Goal: Use online tool/utility: Utilize a website feature to perform a specific function

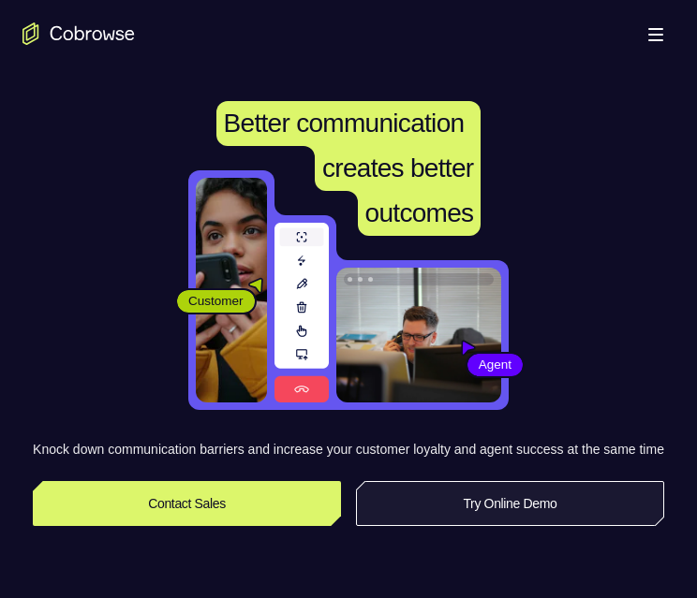
click at [494, 522] on link "Try Online Demo" at bounding box center [510, 503] width 308 height 45
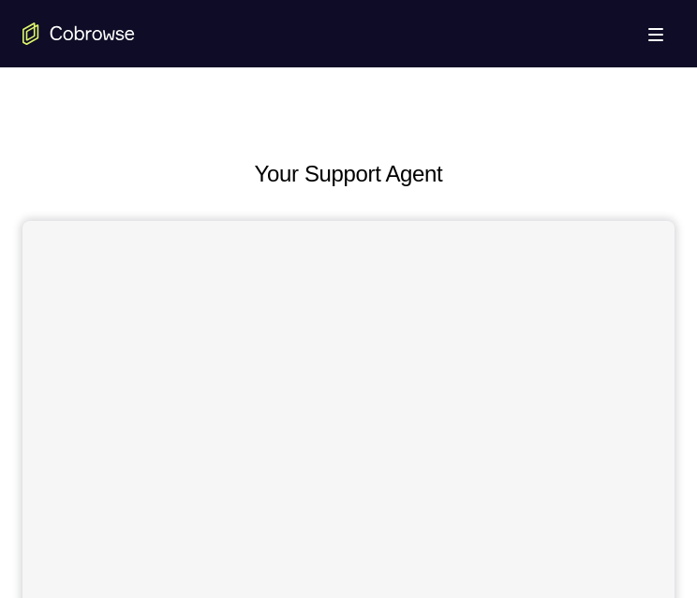
scroll to position [749, 0]
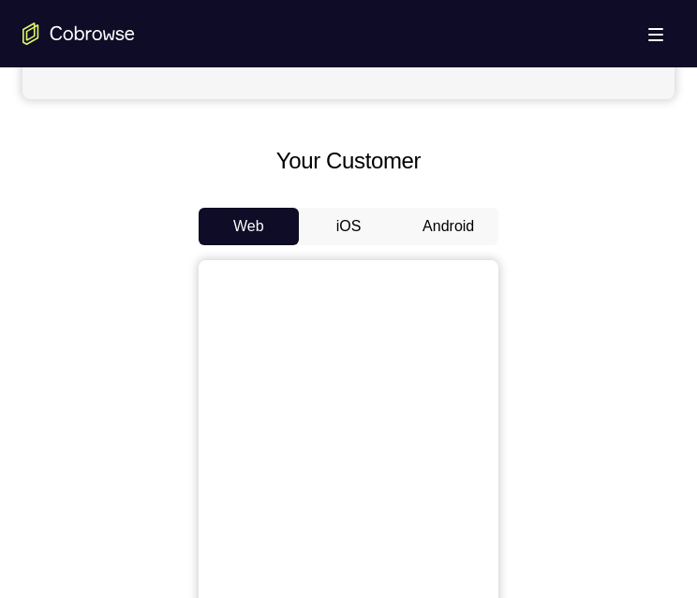
click at [450, 227] on button "Android" at bounding box center [448, 226] width 100 height 37
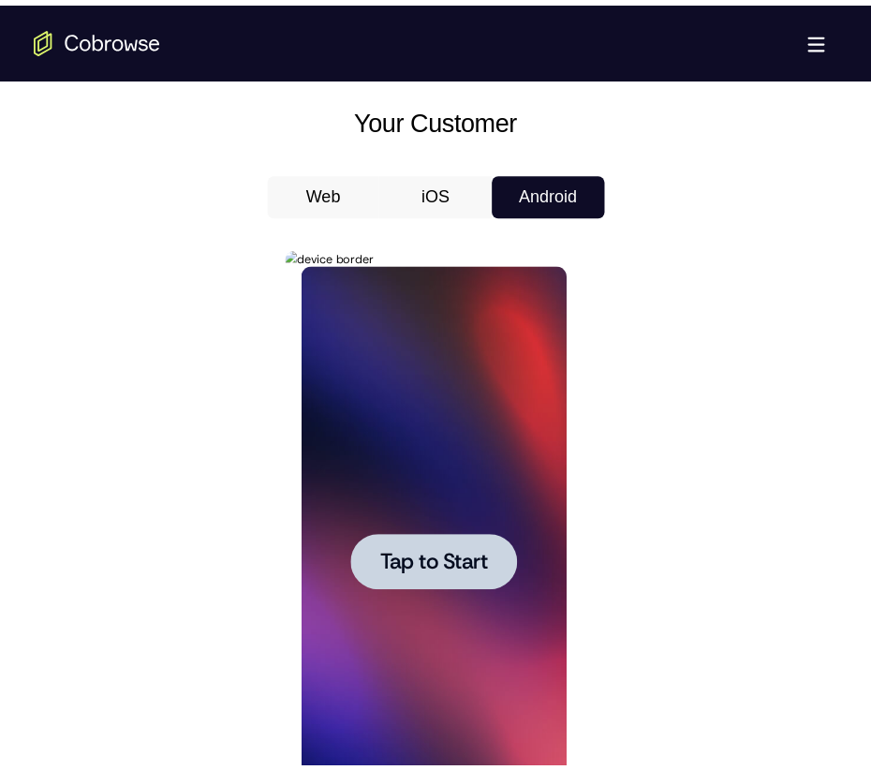
scroll to position [843, 0]
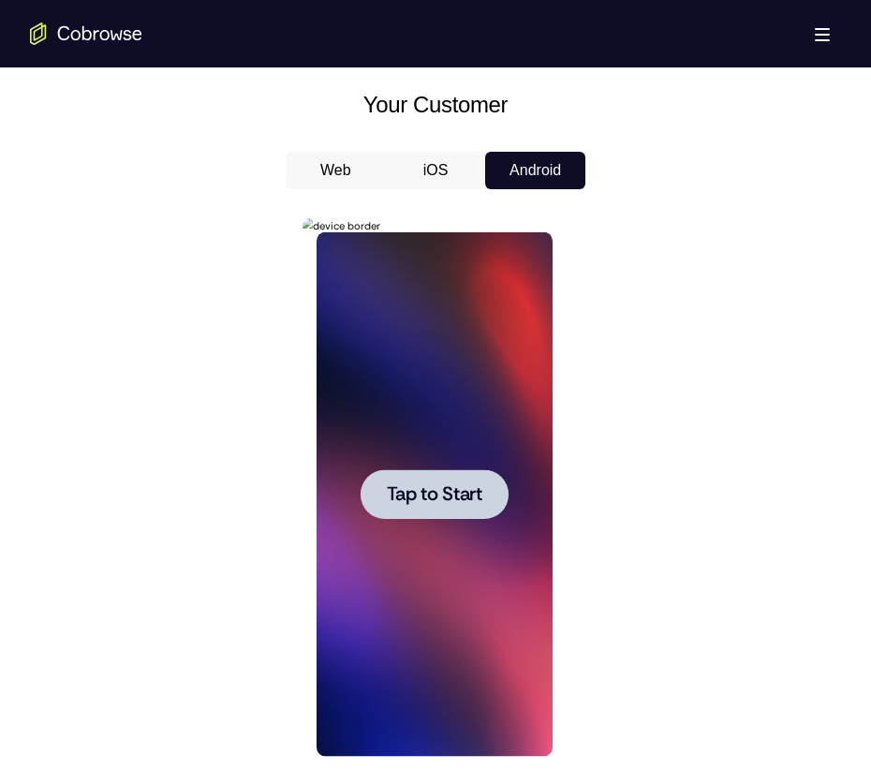
click at [414, 488] on span "Tap to Start" at bounding box center [434, 494] width 96 height 19
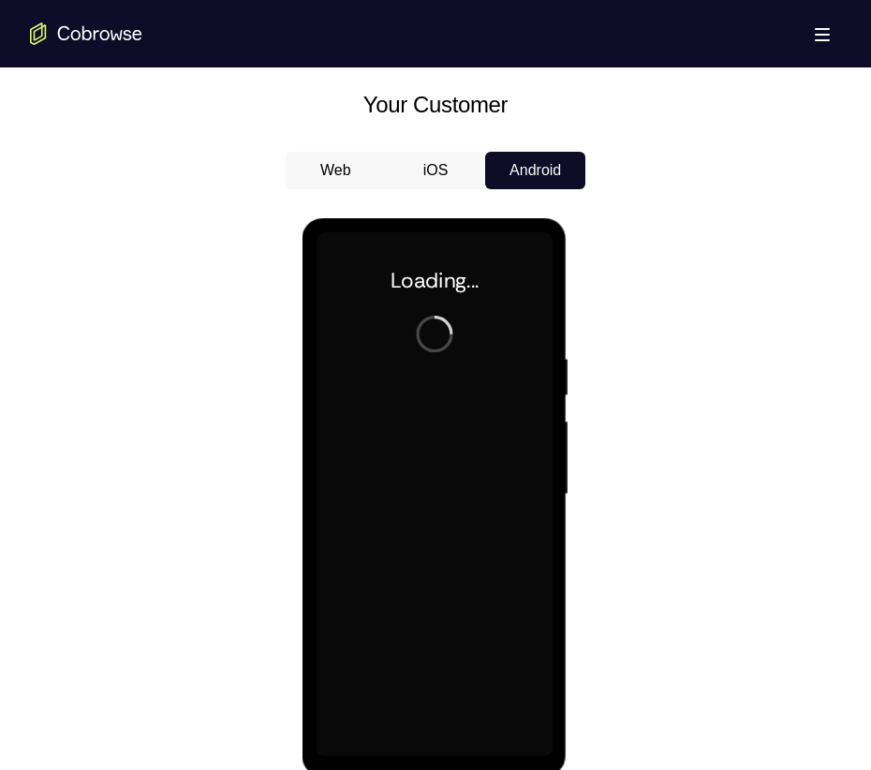
scroll to position [960, 0]
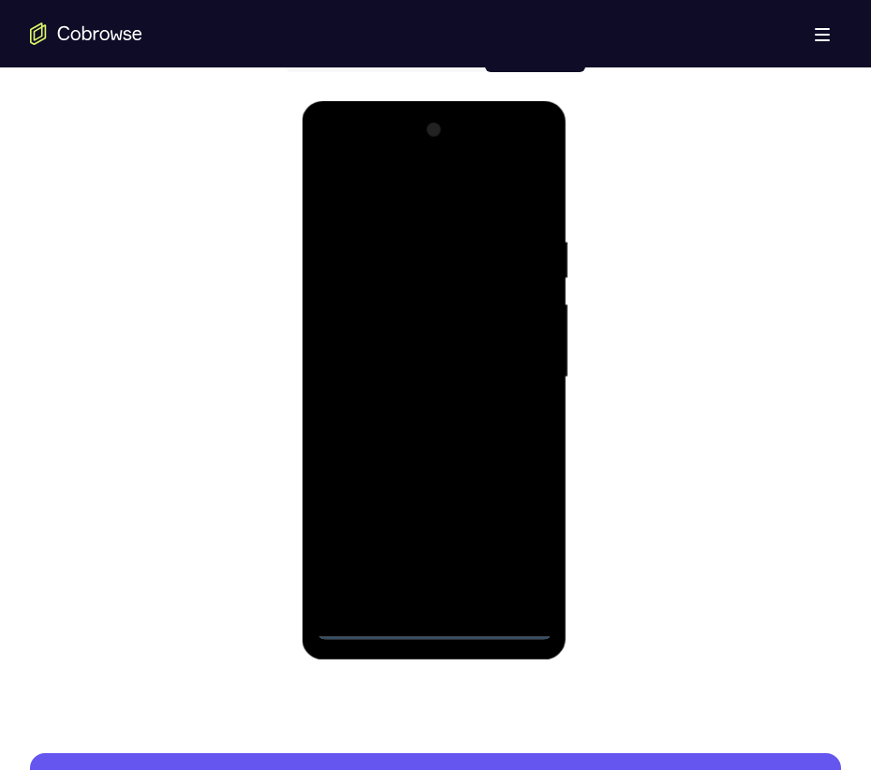
click at [438, 597] on div at bounding box center [434, 377] width 236 height 524
drag, startPoint x: 468, startPoint y: 370, endPoint x: 478, endPoint y: 228, distance: 142.6
click at [481, 111] on div at bounding box center [434, 380] width 265 height 558
click at [355, 359] on div at bounding box center [434, 377] width 236 height 524
click at [406, 394] on div at bounding box center [434, 377] width 236 height 524
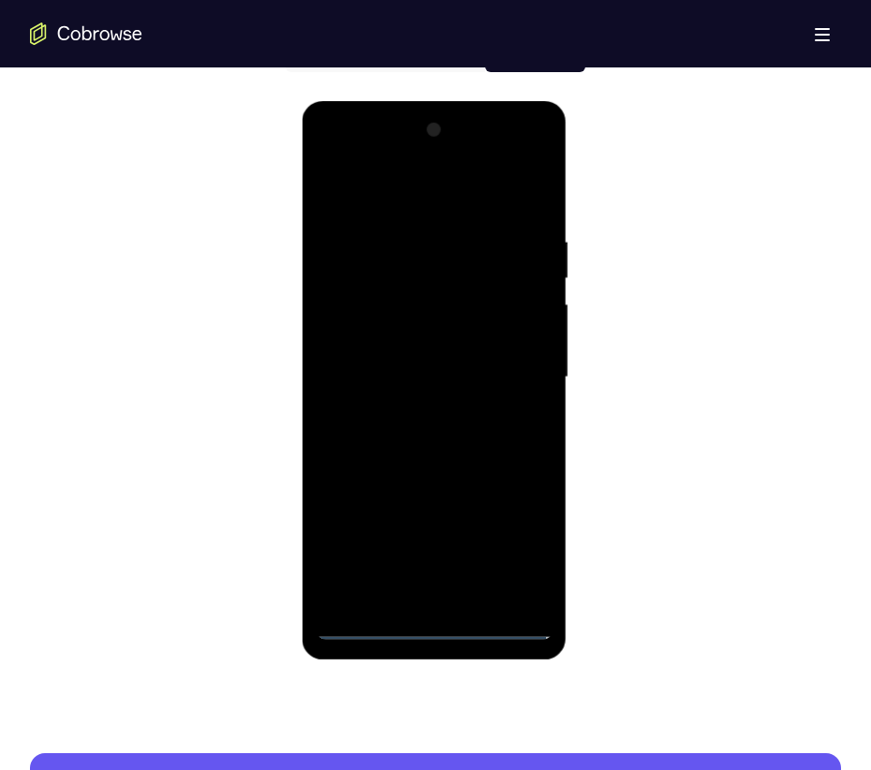
click at [421, 590] on div at bounding box center [434, 377] width 236 height 524
click at [368, 311] on div at bounding box center [434, 377] width 236 height 524
click at [374, 259] on div at bounding box center [434, 377] width 236 height 524
click at [377, 328] on div at bounding box center [434, 377] width 236 height 524
click at [512, 596] on div at bounding box center [434, 377] width 236 height 524
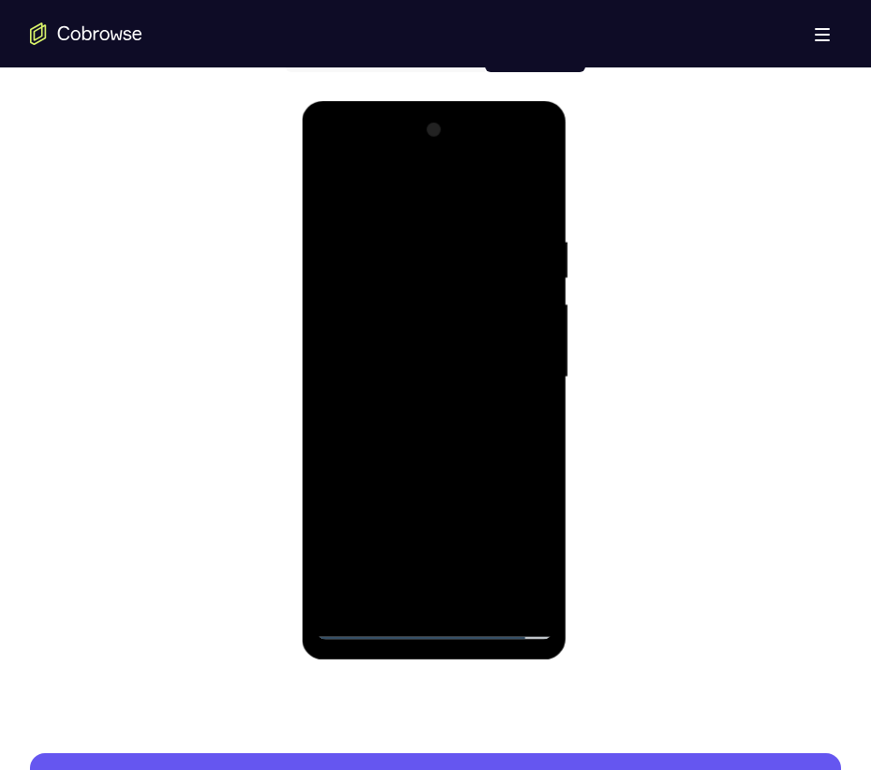
click at [513, 590] on div at bounding box center [434, 377] width 236 height 524
click at [513, 587] on div at bounding box center [434, 377] width 236 height 524
click at [505, 595] on div at bounding box center [434, 377] width 236 height 524
click at [522, 363] on div at bounding box center [434, 377] width 236 height 524
click at [435, 270] on div at bounding box center [434, 377] width 236 height 524
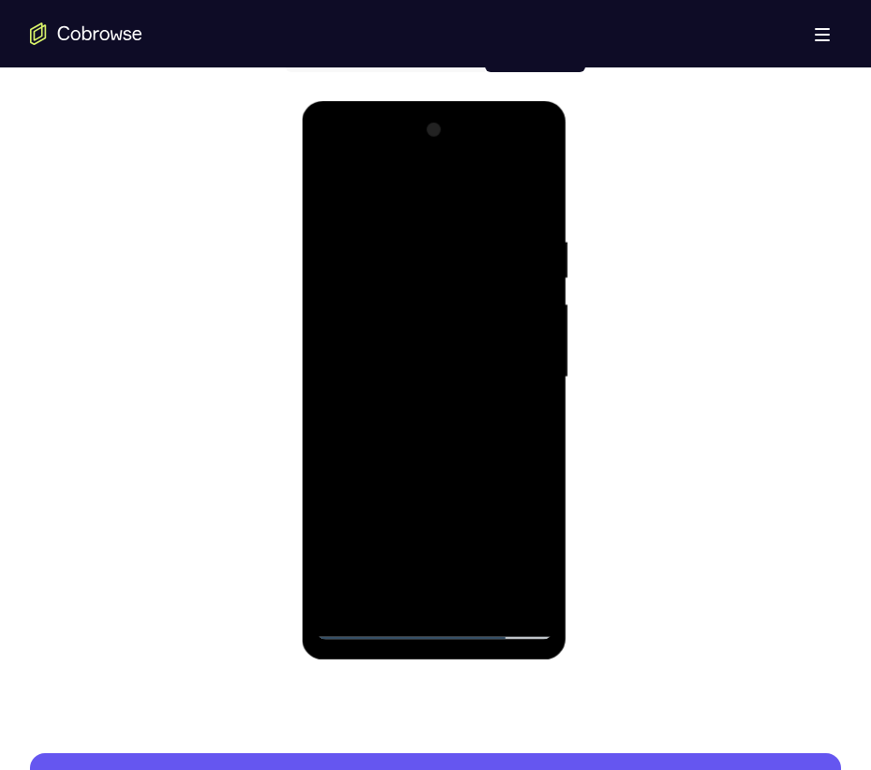
click at [376, 550] on div at bounding box center [434, 377] width 236 height 524
click at [513, 156] on div at bounding box center [434, 377] width 236 height 524
click at [334, 160] on div at bounding box center [434, 377] width 236 height 524
click at [339, 161] on div at bounding box center [434, 377] width 236 height 524
click at [332, 160] on div at bounding box center [434, 377] width 236 height 524
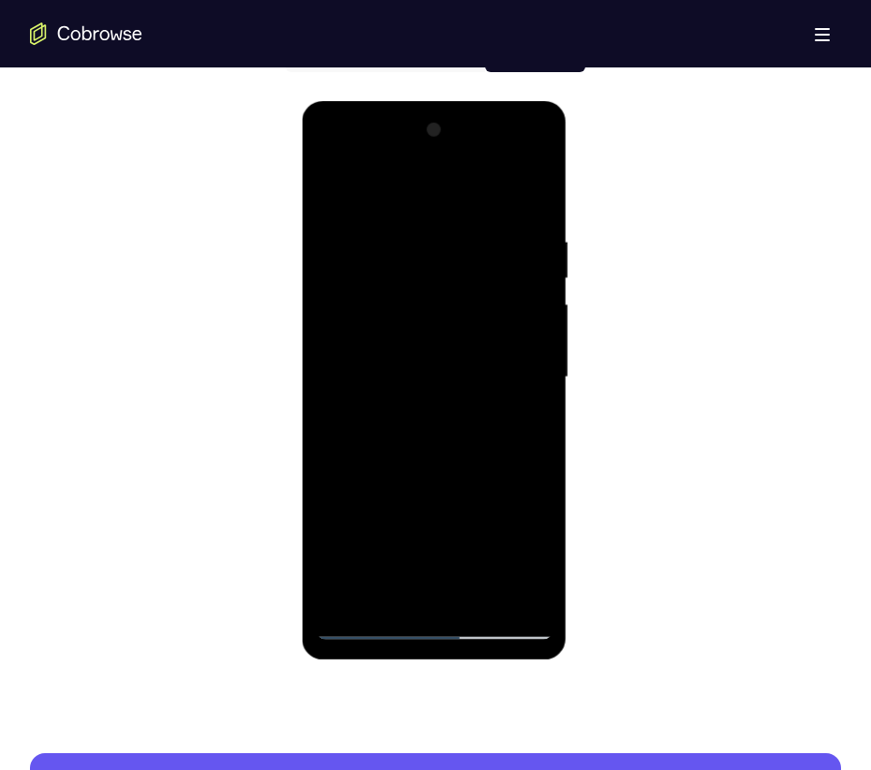
click at [510, 441] on div at bounding box center [434, 377] width 236 height 524
click at [362, 597] on div at bounding box center [434, 377] width 236 height 524
click at [437, 597] on div at bounding box center [434, 377] width 236 height 524
click at [517, 538] on div at bounding box center [434, 377] width 236 height 524
click at [398, 199] on div at bounding box center [434, 377] width 236 height 524
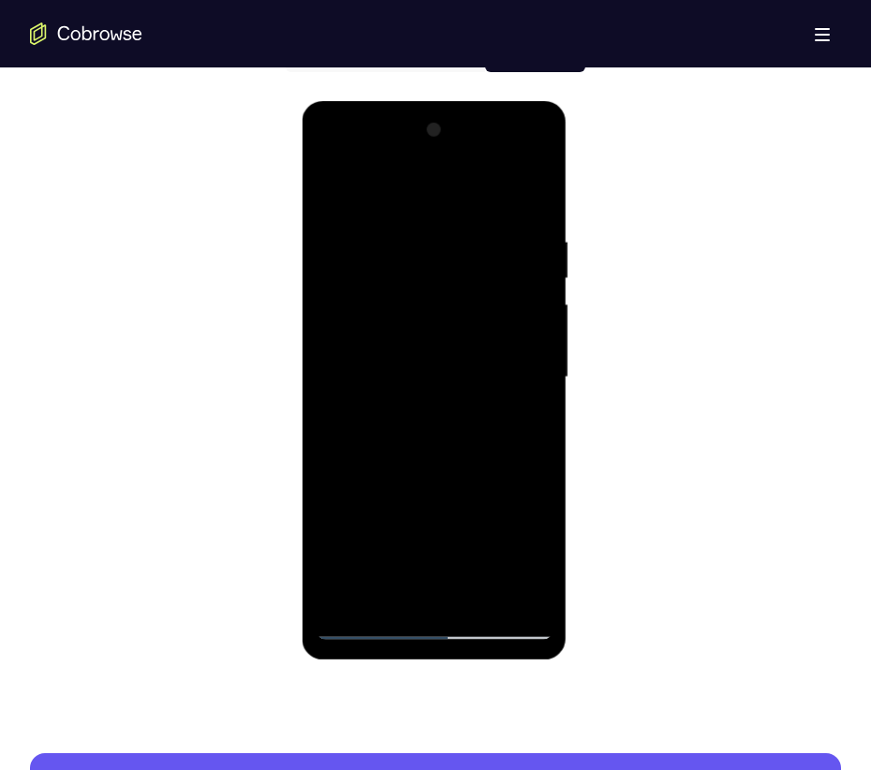
click at [440, 531] on div at bounding box center [434, 377] width 236 height 524
click at [508, 590] on div at bounding box center [434, 377] width 236 height 524
click at [517, 372] on div at bounding box center [434, 377] width 236 height 524
click at [415, 420] on div at bounding box center [434, 377] width 236 height 524
click at [439, 366] on div at bounding box center [434, 377] width 236 height 524
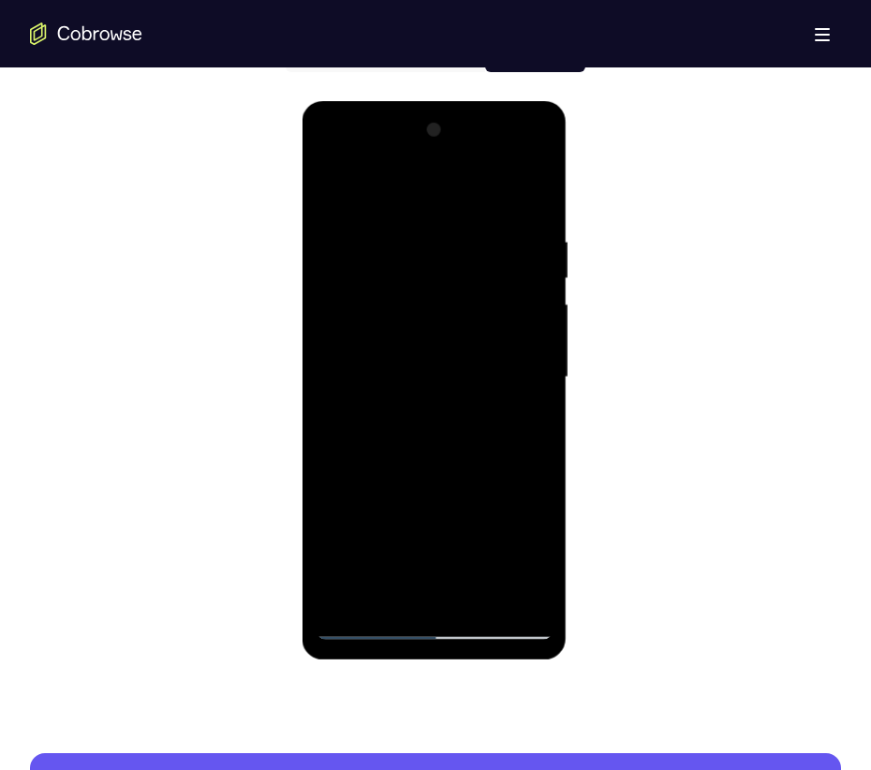
click at [420, 532] on div at bounding box center [434, 377] width 236 height 524
click at [438, 441] on div at bounding box center [434, 377] width 236 height 524
click at [449, 457] on div at bounding box center [434, 377] width 236 height 524
click at [479, 595] on div at bounding box center [434, 377] width 236 height 524
click at [454, 482] on div at bounding box center [434, 377] width 236 height 524
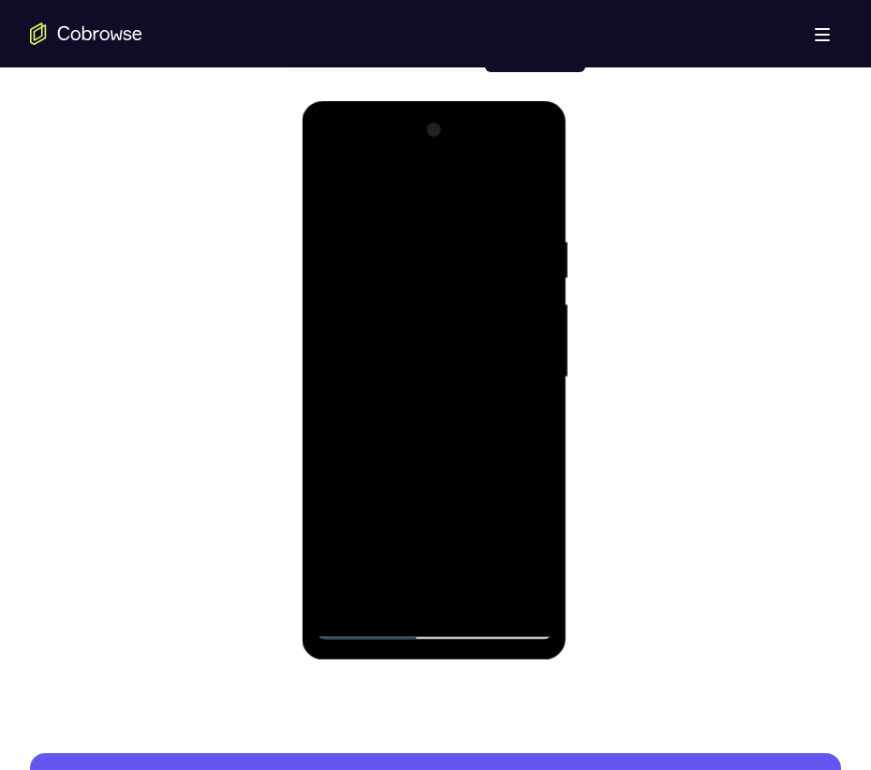
click at [434, 480] on div at bounding box center [434, 377] width 236 height 524
click at [328, 191] on div at bounding box center [434, 377] width 236 height 524
click at [394, 360] on div at bounding box center [434, 377] width 236 height 524
click at [407, 576] on div at bounding box center [434, 377] width 236 height 524
click at [494, 465] on div at bounding box center [434, 377] width 236 height 524
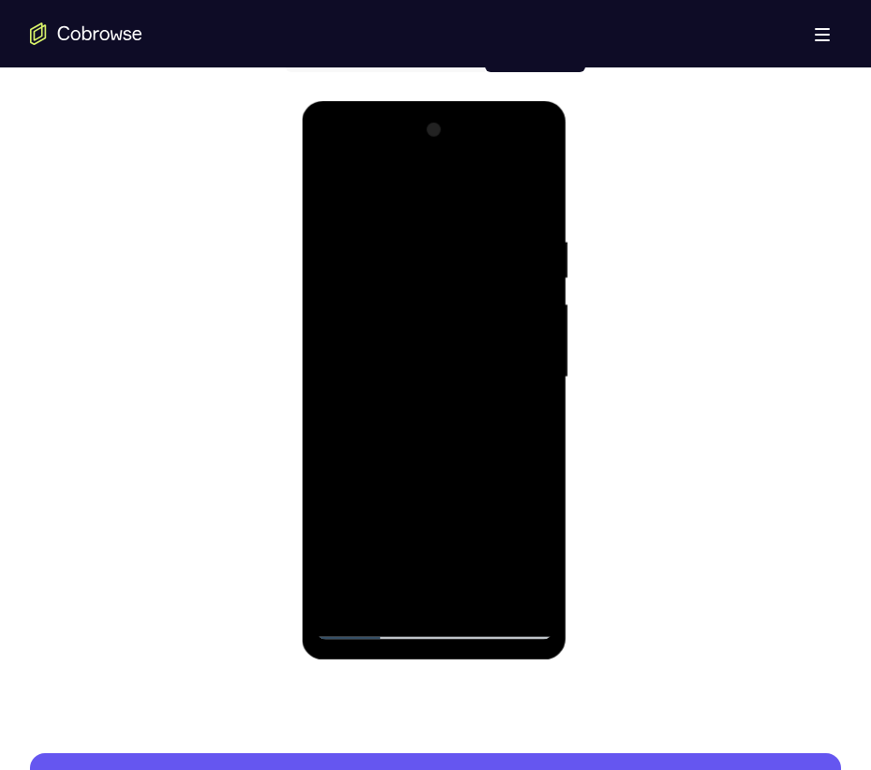
click at [522, 422] on div at bounding box center [434, 377] width 236 height 524
click at [332, 194] on div at bounding box center [434, 377] width 236 height 524
click at [378, 391] on div at bounding box center [434, 377] width 236 height 524
click at [385, 575] on div at bounding box center [434, 377] width 236 height 524
click at [423, 589] on div at bounding box center [434, 377] width 236 height 524
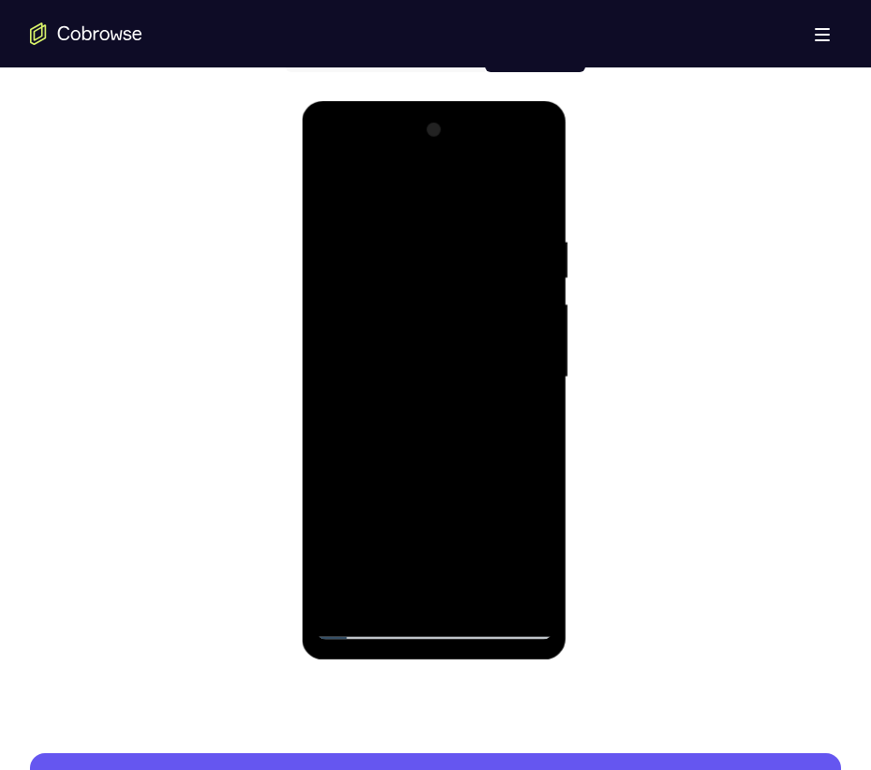
click at [535, 426] on div at bounding box center [434, 377] width 236 height 524
click at [533, 420] on div at bounding box center [434, 377] width 236 height 524
click at [520, 595] on div at bounding box center [434, 377] width 236 height 524
click at [323, 199] on div at bounding box center [434, 377] width 236 height 524
click at [333, 190] on div at bounding box center [434, 377] width 236 height 524
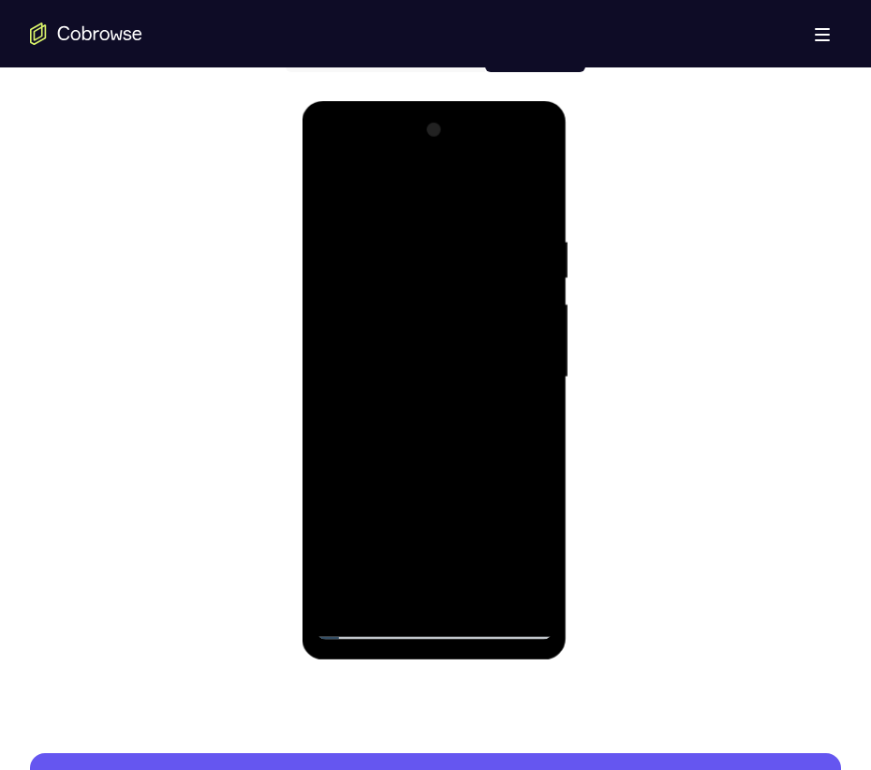
click at [331, 191] on div at bounding box center [434, 377] width 236 height 524
click at [400, 229] on div at bounding box center [434, 377] width 236 height 524
click at [332, 186] on div at bounding box center [434, 377] width 236 height 524
click at [341, 597] on div at bounding box center [434, 377] width 236 height 524
click at [339, 597] on div at bounding box center [434, 377] width 236 height 524
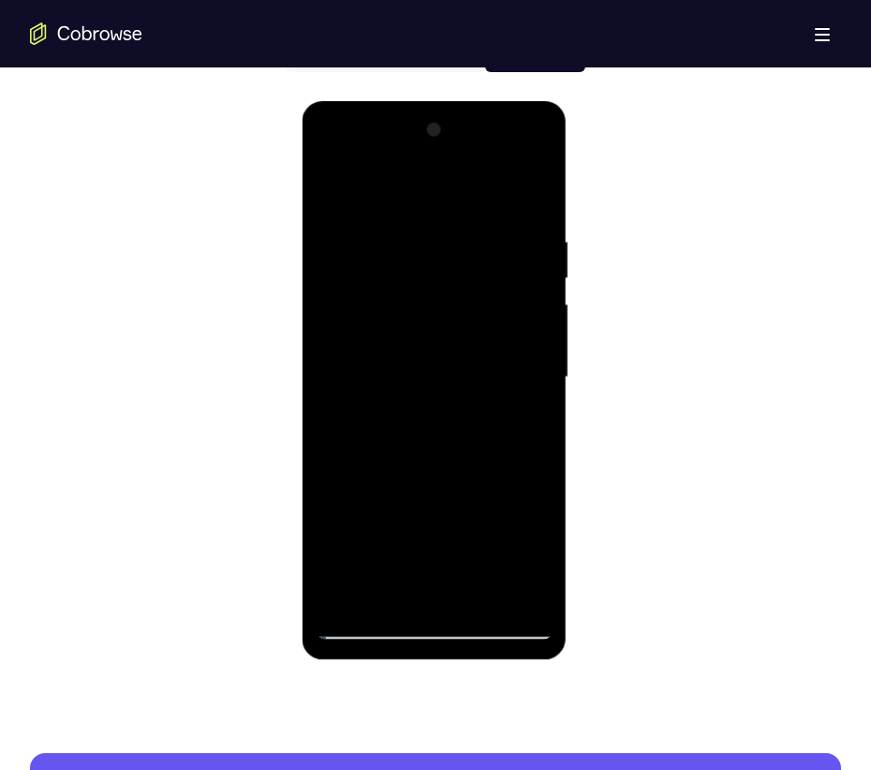
click at [339, 597] on div at bounding box center [434, 377] width 236 height 524
click at [346, 597] on div at bounding box center [434, 377] width 236 height 524
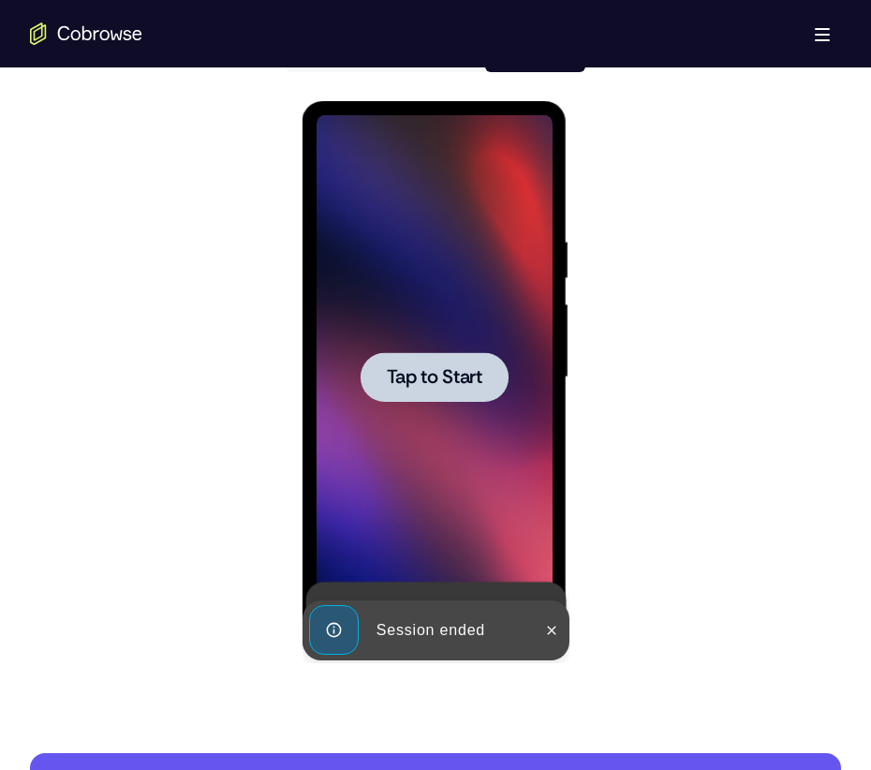
click at [455, 379] on span "Tap to Start" at bounding box center [434, 377] width 96 height 19
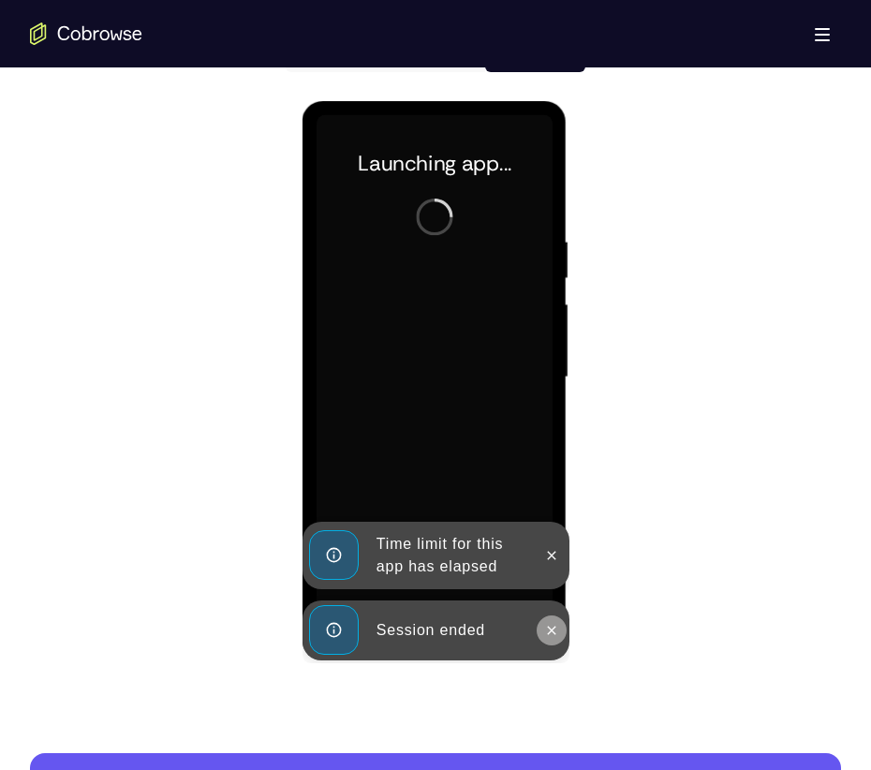
click at [550, 597] on icon at bounding box center [550, 630] width 15 height 15
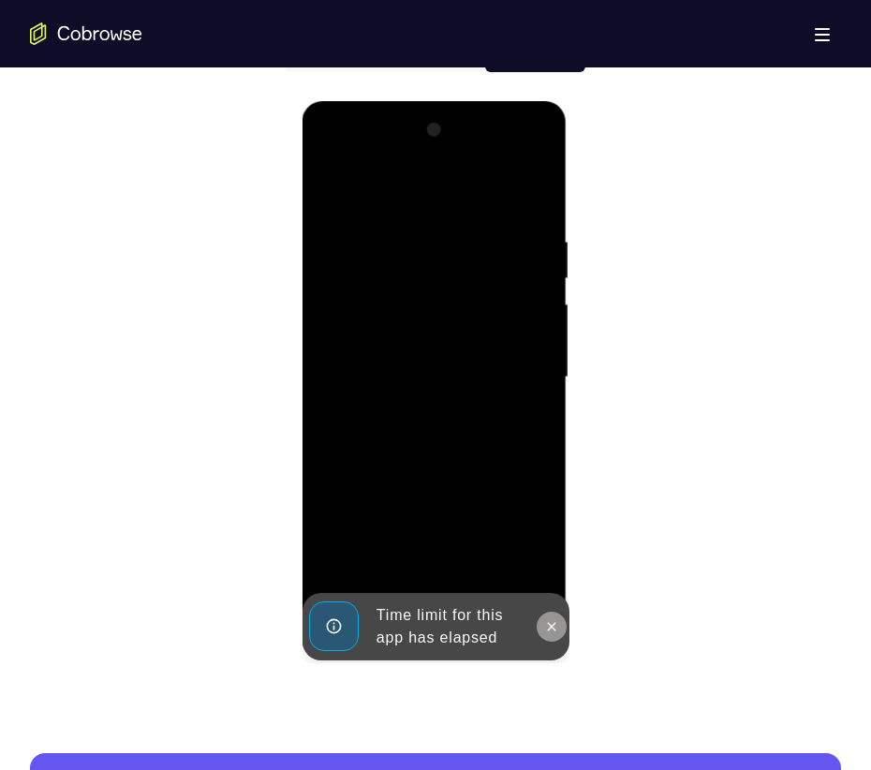
drag, startPoint x: 553, startPoint y: 625, endPoint x: 842, endPoint y: 764, distance: 321.2
click at [553, 597] on icon at bounding box center [550, 626] width 15 height 15
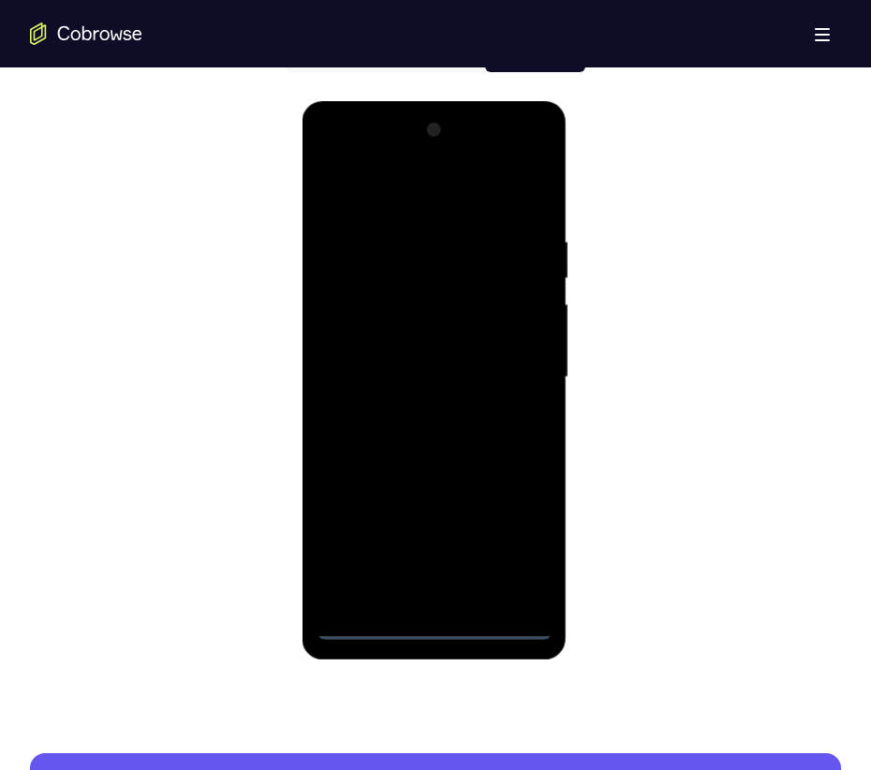
click at [435, 597] on div at bounding box center [434, 377] width 236 height 524
click at [434, 597] on div at bounding box center [434, 377] width 236 height 524
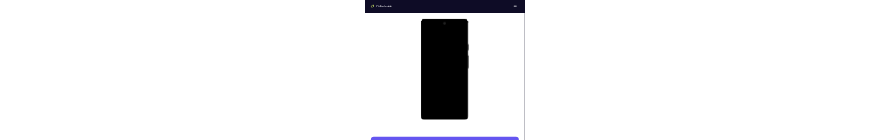
scroll to position [0, 0]
